Goal: Information Seeking & Learning: Learn about a topic

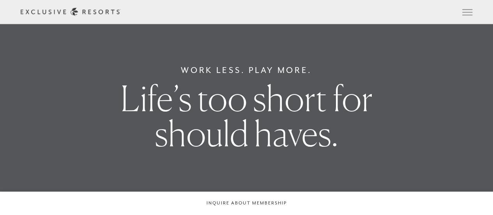
click at [0, 0] on link "Experience Collection" at bounding box center [0, 0] width 0 height 0
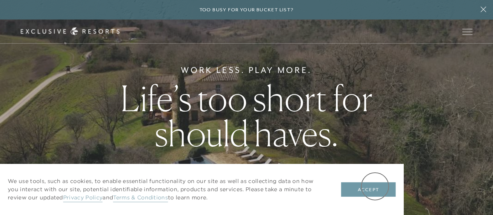
click at [376, 187] on button "Accept" at bounding box center [368, 189] width 55 height 15
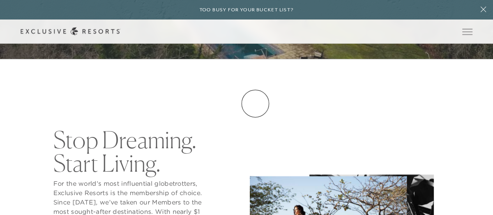
scroll to position [311, 0]
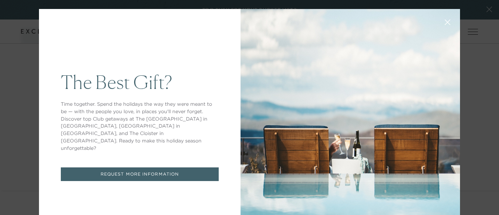
click at [445, 23] on icon at bounding box center [448, 22] width 6 height 6
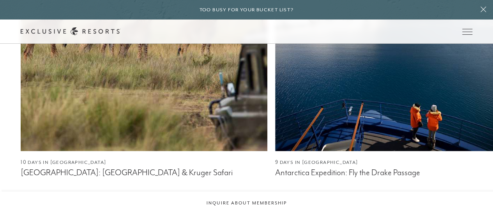
scroll to position [390, 0]
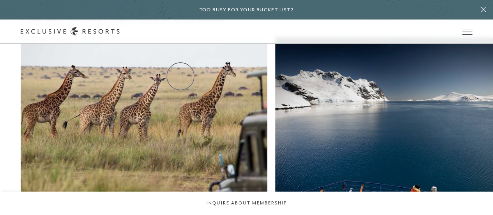
click at [0, 0] on link "Residence Collection" at bounding box center [0, 0] width 0 height 0
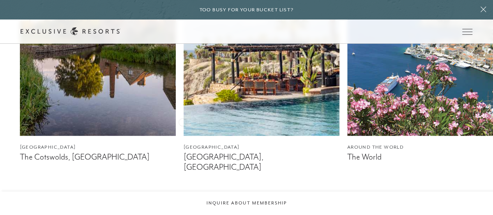
scroll to position [468, 0]
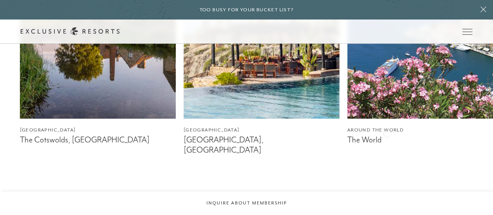
click at [387, 133] on figcaption "Around the World" at bounding box center [425, 129] width 156 height 7
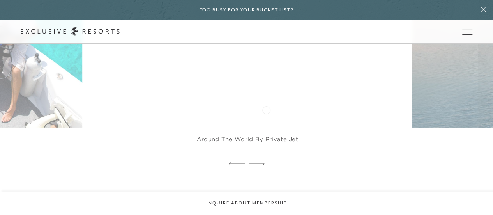
scroll to position [1404, 0]
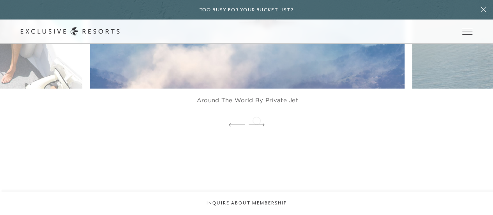
click at [257, 120] on div at bounding box center [257, 125] width 16 height 12
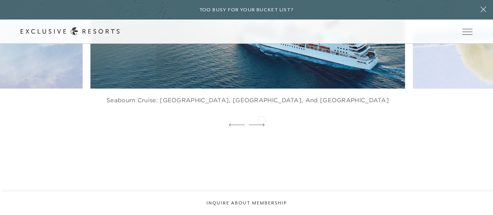
click at [262, 119] on div at bounding box center [257, 125] width 16 height 12
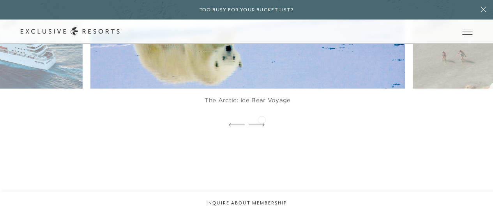
click at [262, 119] on div at bounding box center [257, 125] width 16 height 12
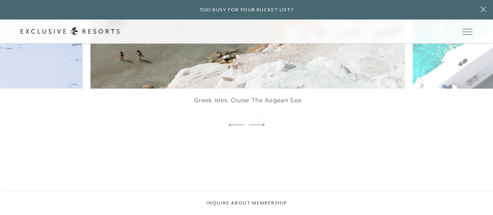
click at [262, 119] on div at bounding box center [257, 125] width 16 height 12
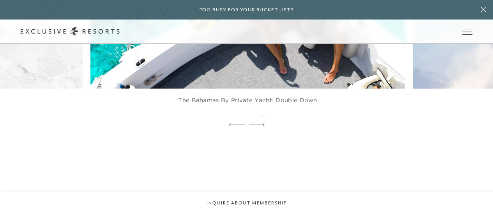
click at [262, 119] on div at bounding box center [257, 125] width 16 height 12
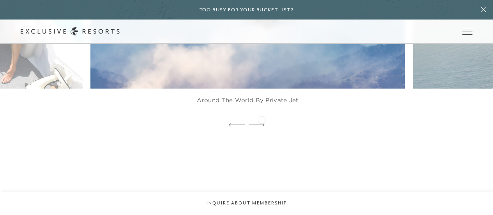
click at [262, 119] on div at bounding box center [257, 125] width 16 height 12
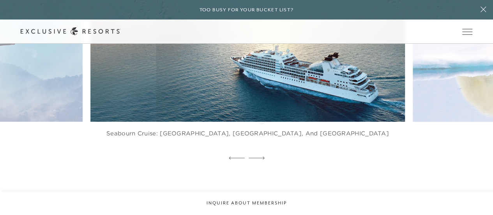
scroll to position [1365, 0]
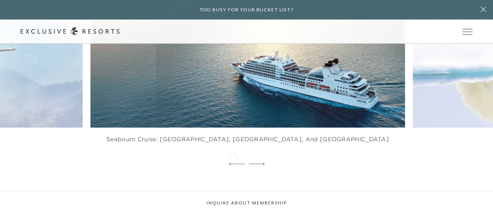
click at [233, 162] on icon at bounding box center [237, 163] width 16 height 3
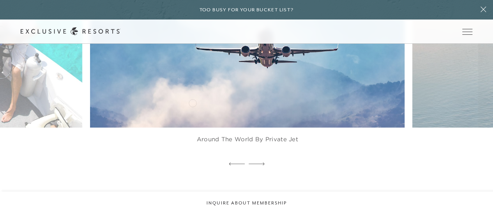
click at [193, 102] on img at bounding box center [258, 30] width 346 height 213
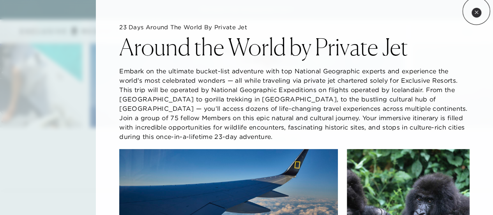
click at [476, 11] on icon at bounding box center [476, 12] width 4 height 4
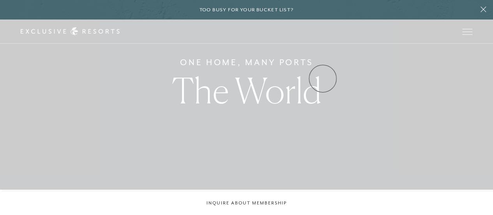
scroll to position [0, 0]
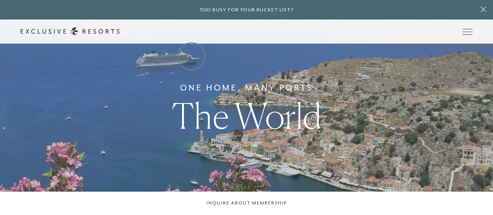
click at [0, 0] on link "The Collection" at bounding box center [0, 0] width 0 height 0
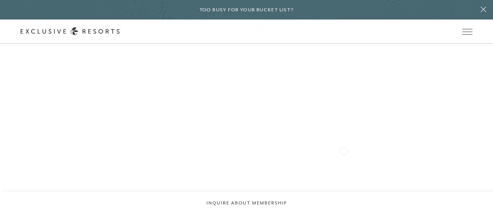
scroll to position [429, 0]
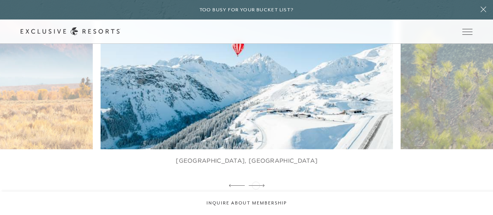
click at [256, 184] on icon at bounding box center [257, 185] width 16 height 3
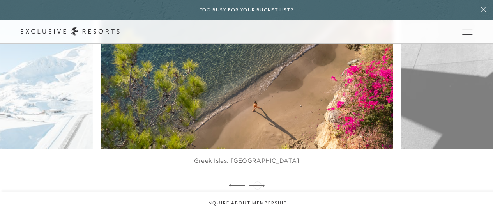
click at [257, 184] on icon at bounding box center [257, 185] width 16 height 3
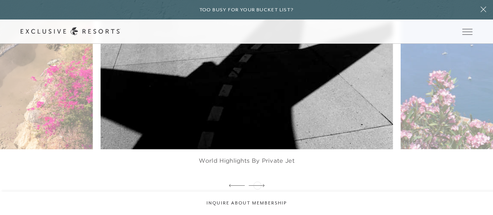
click at [257, 184] on icon at bounding box center [257, 185] width 16 height 3
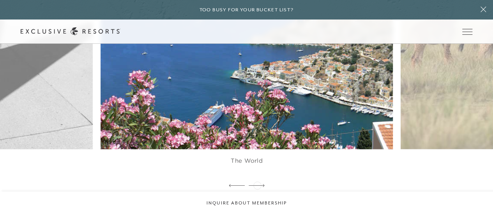
click at [257, 184] on icon at bounding box center [257, 185] width 16 height 3
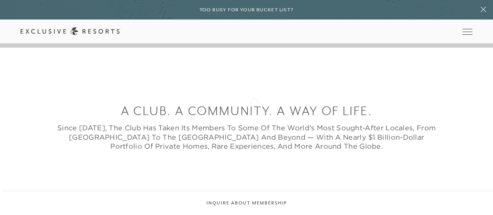
scroll to position [117, 0]
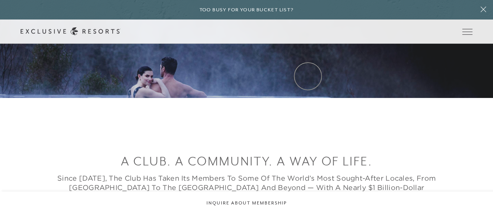
click at [0, 0] on link "VIP Benefits" at bounding box center [0, 0] width 0 height 0
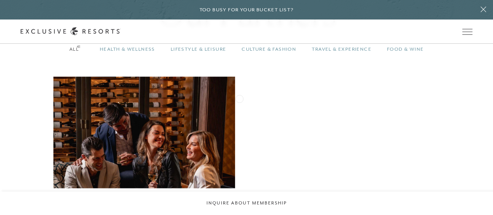
scroll to position [546, 0]
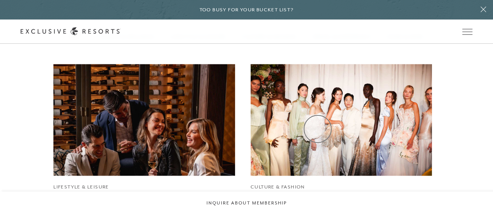
click at [318, 129] on img at bounding box center [341, 119] width 200 height 123
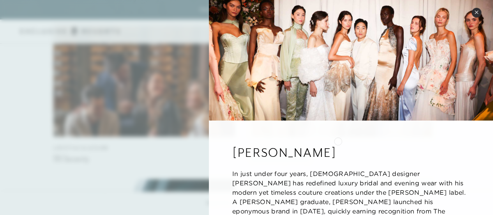
scroll to position [0, 0]
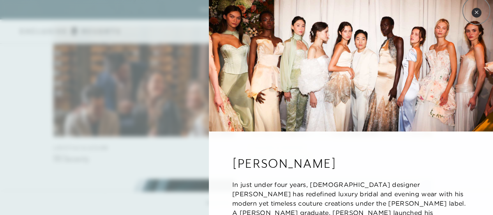
click at [476, 11] on icon at bounding box center [476, 12] width 4 height 4
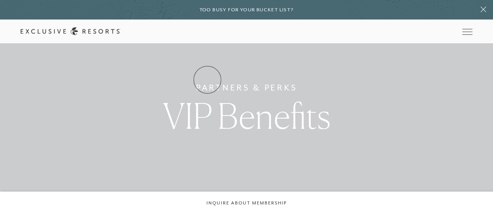
click at [0, 0] on link "How it works" at bounding box center [0, 0] width 0 height 0
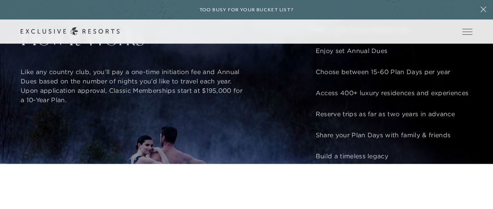
scroll to position [546, 0]
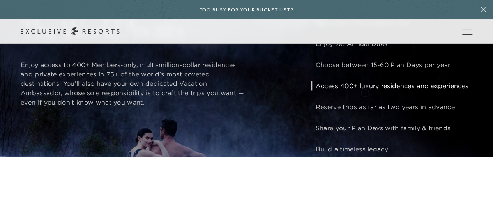
click at [365, 90] on p "Access 400+ luxury residences and experiences" at bounding box center [391, 85] width 153 height 9
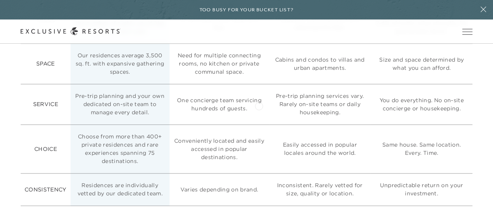
scroll to position [1832, 0]
